Goal: Task Accomplishment & Management: Use online tool/utility

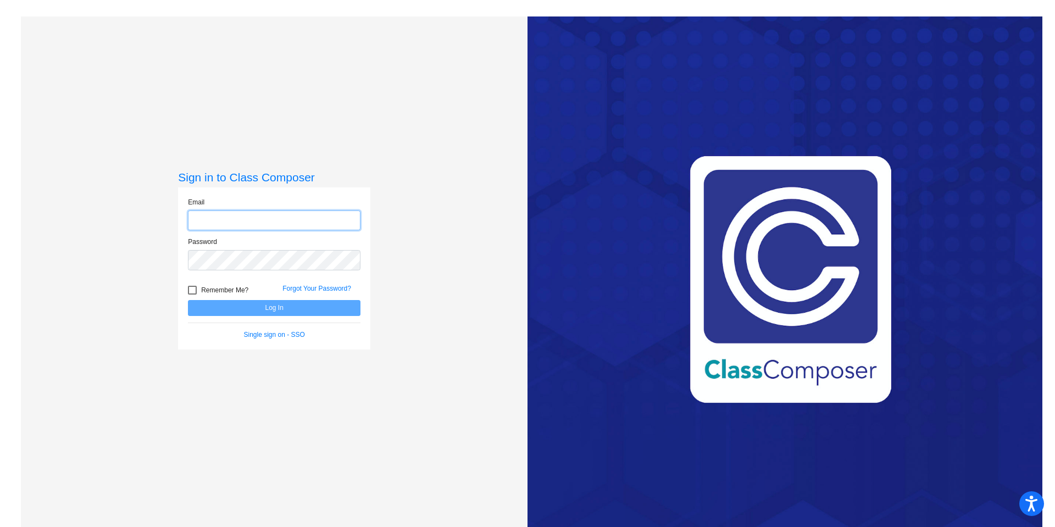
type input "[EMAIL_ADDRESS][DOMAIN_NAME]"
click at [190, 289] on div at bounding box center [192, 290] width 9 height 9
click at [192, 294] on input "Remember Me?" at bounding box center [192, 294] width 1 height 1
checkbox input "true"
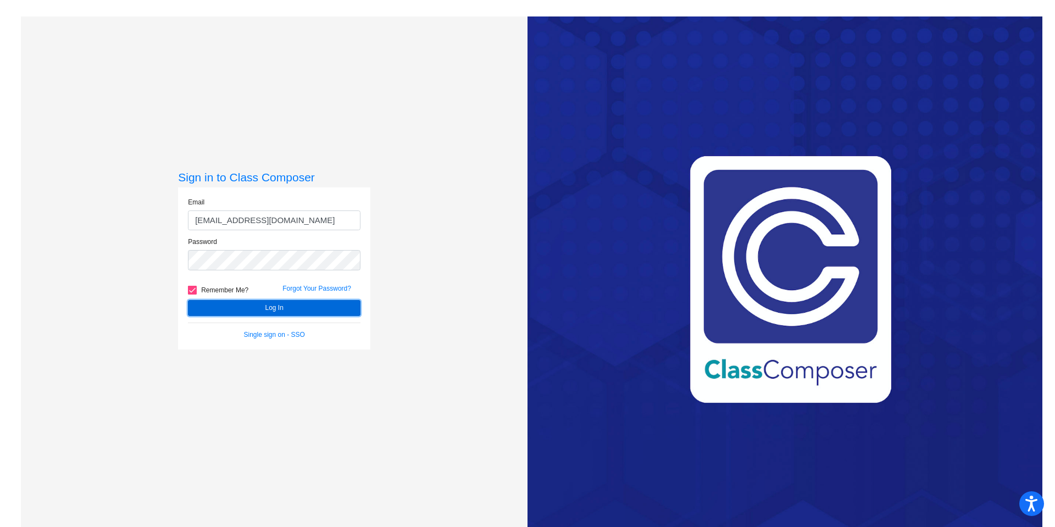
click at [210, 306] on button "Log In" at bounding box center [274, 308] width 172 height 16
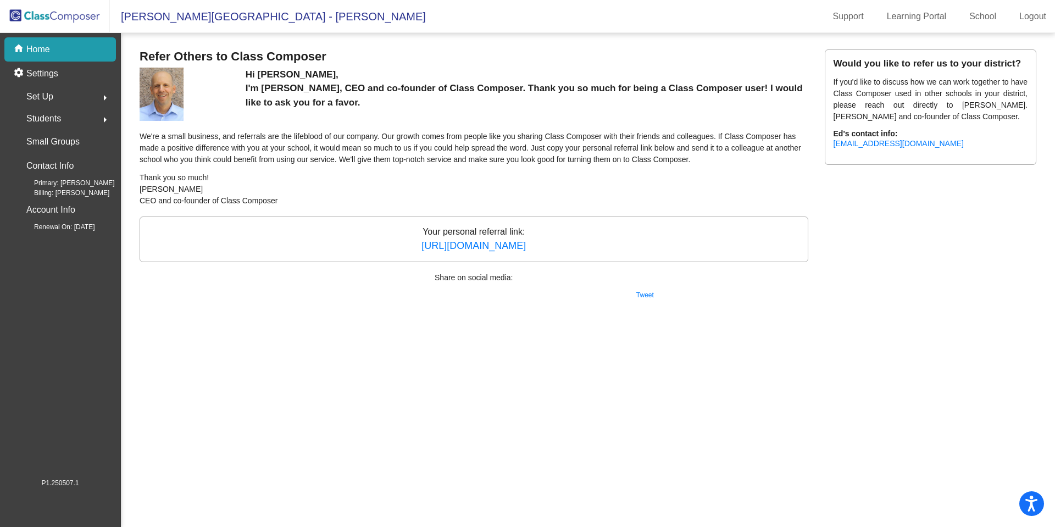
click at [66, 18] on img at bounding box center [55, 16] width 110 height 32
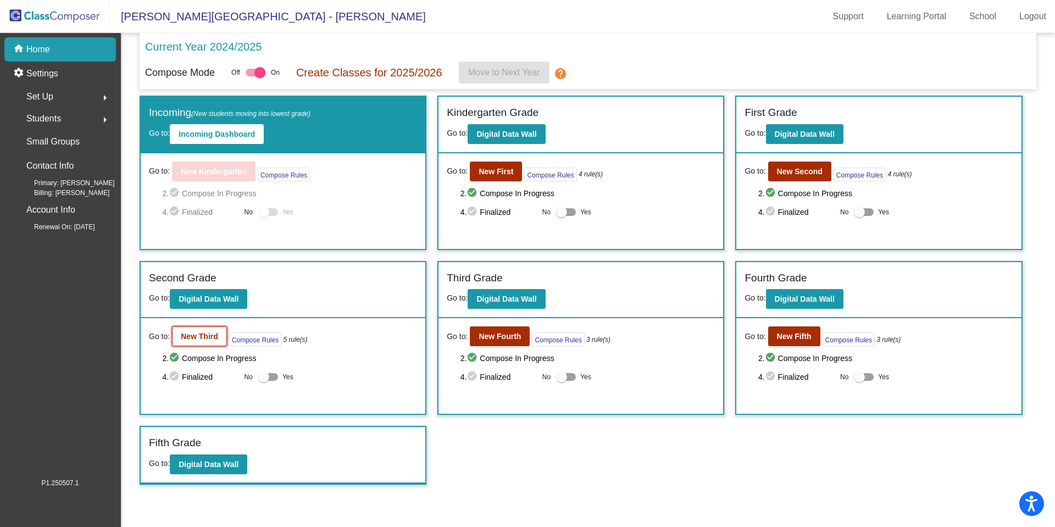
click at [195, 337] on b "New Third" at bounding box center [199, 336] width 37 height 9
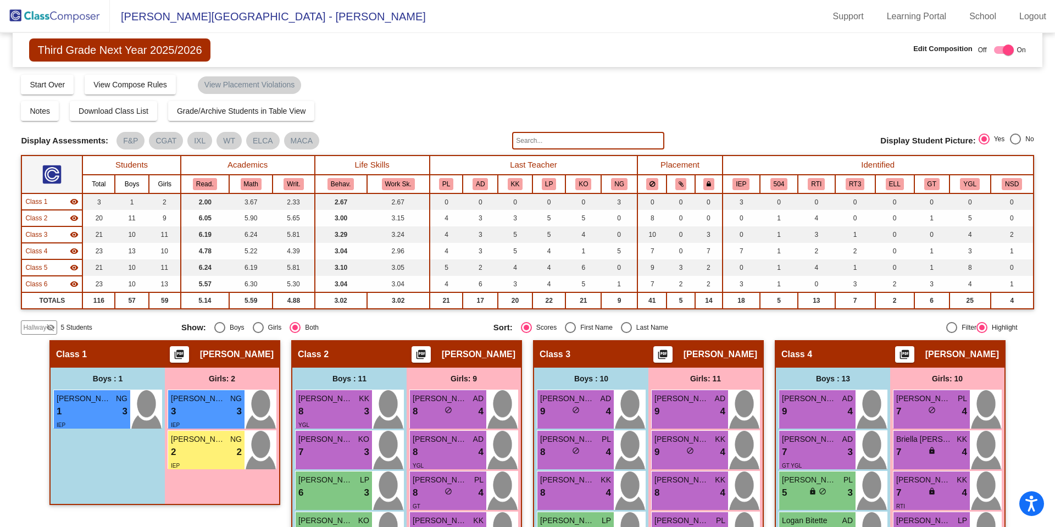
click at [628, 142] on input "text" at bounding box center [588, 141] width 152 height 18
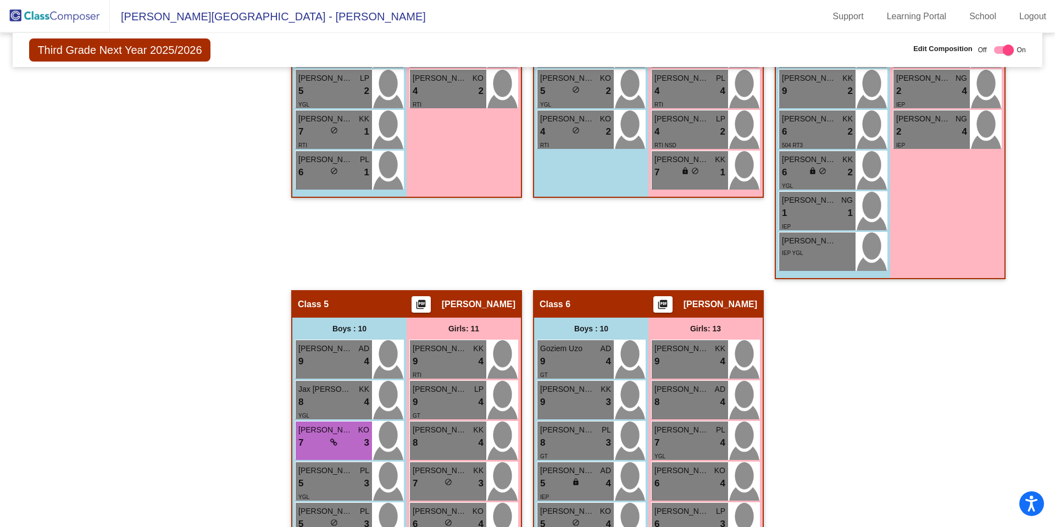
scroll to position [769, 0]
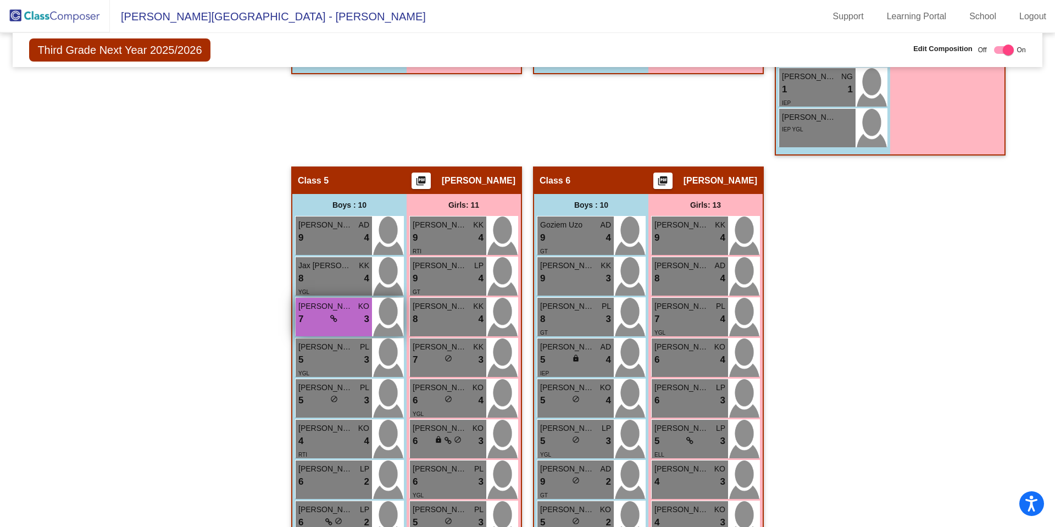
type input "Desc"
click at [300, 311] on span "[PERSON_NAME]" at bounding box center [325, 306] width 55 height 12
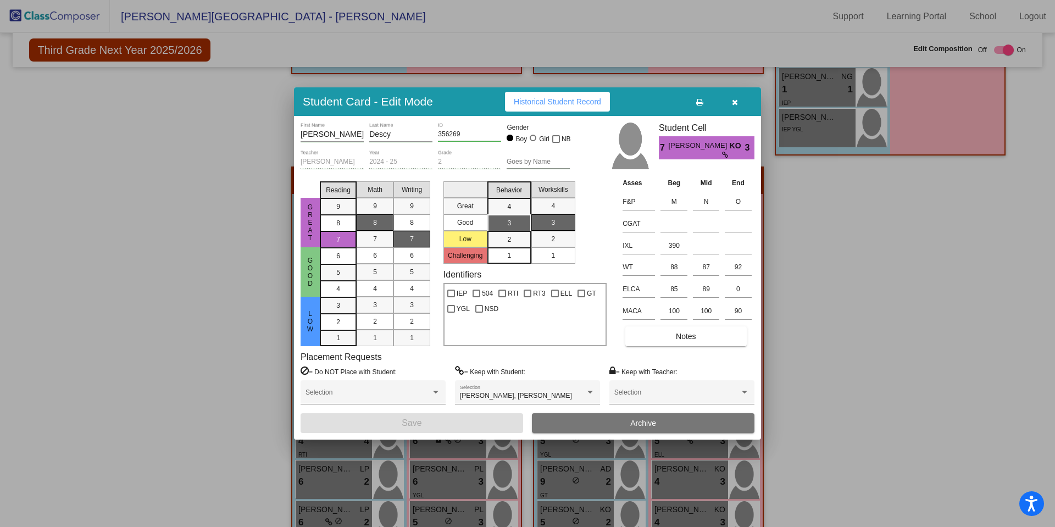
click at [736, 98] on span "button" at bounding box center [735, 101] width 6 height 9
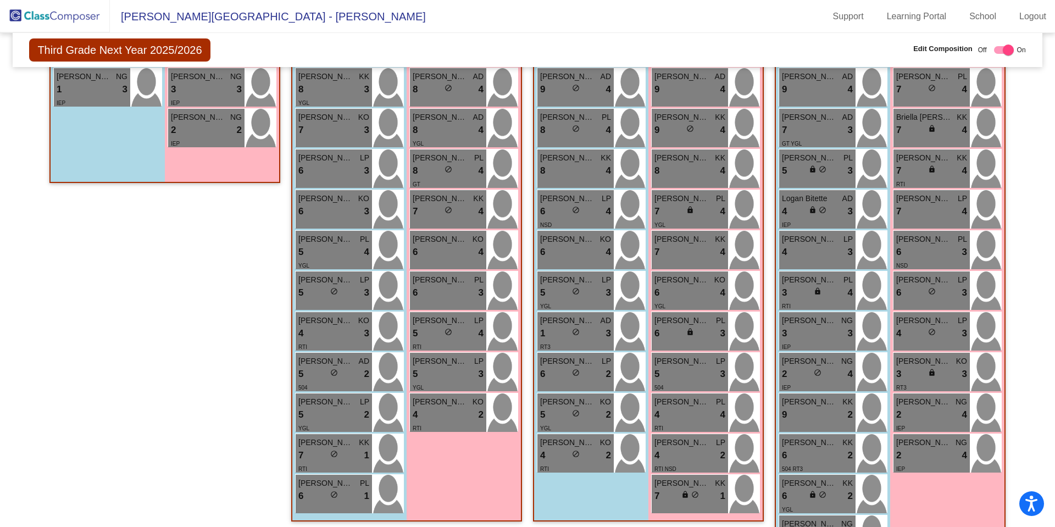
scroll to position [220, 0]
